Goal: Find specific page/section: Find specific page/section

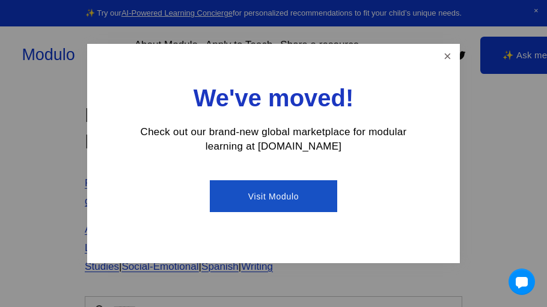
click at [460, 44] on div at bounding box center [273, 153] width 547 height 307
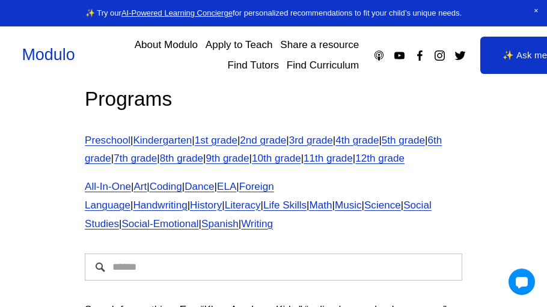
scroll to position [69, 0]
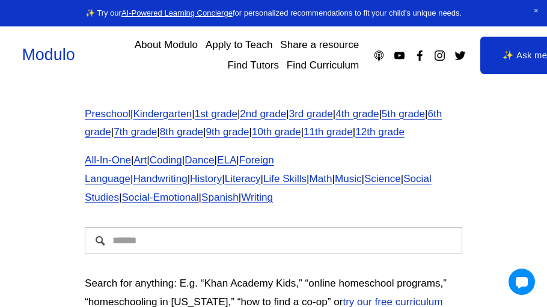
click at [114, 111] on link "Preschool" at bounding box center [108, 113] width 46 height 11
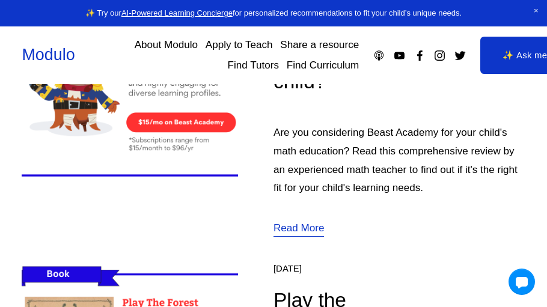
scroll to position [445, 0]
